Goal: Browse casually

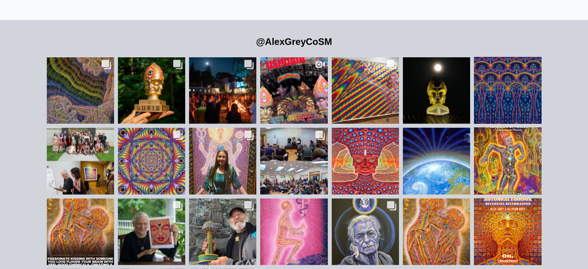
scroll to position [1711, 0]
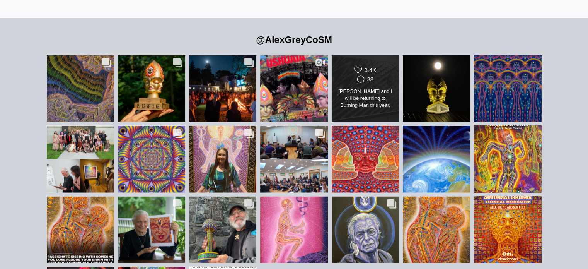
click at [362, 71] on div "Likes Count 3.4K Comments Count 38" at bounding box center [365, 75] width 55 height 19
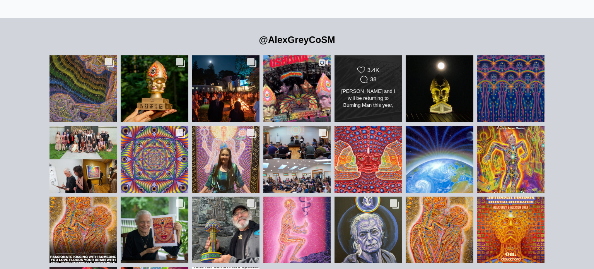
scroll to position [597, 0]
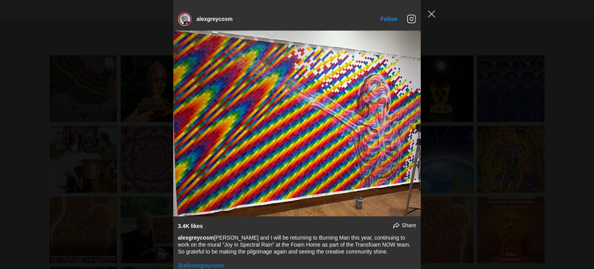
click at [568, 103] on div "alexgreycosm Follow" at bounding box center [297, 134] width 594 height 269
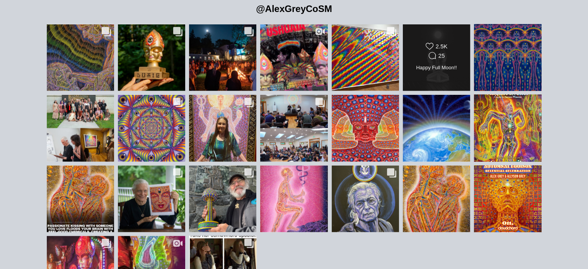
scroll to position [1742, 0]
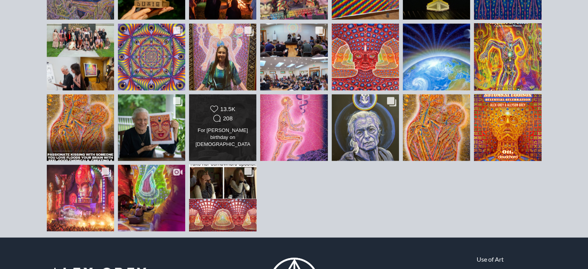
click at [207, 107] on div "Likes Count 13.5K Comments Count 208" at bounding box center [223, 114] width 55 height 19
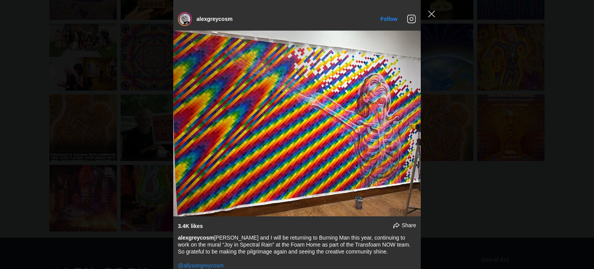
scroll to position [3436, 0]
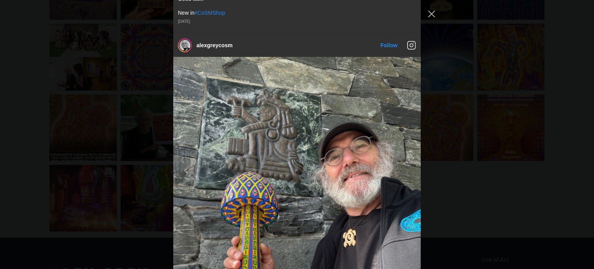
click at [495, 174] on div "alexgreycosm Follow" at bounding box center [297, 134] width 594 height 269
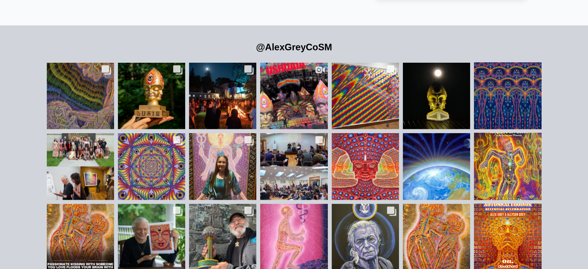
scroll to position [1703, 0]
